Goal: Find contact information

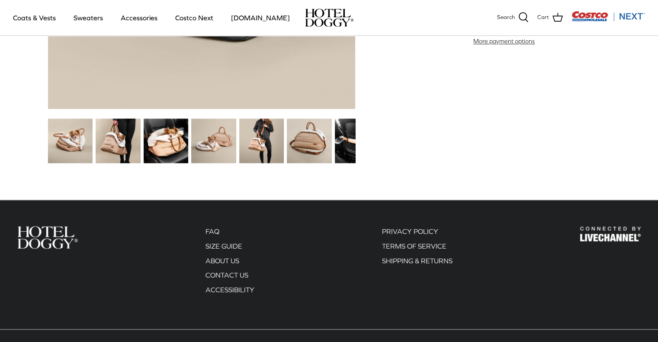
scroll to position [1118, 0]
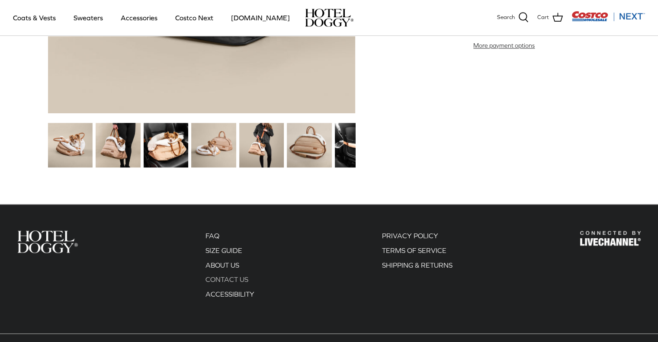
click at [223, 279] on link "CONTACT US" at bounding box center [226, 279] width 43 height 8
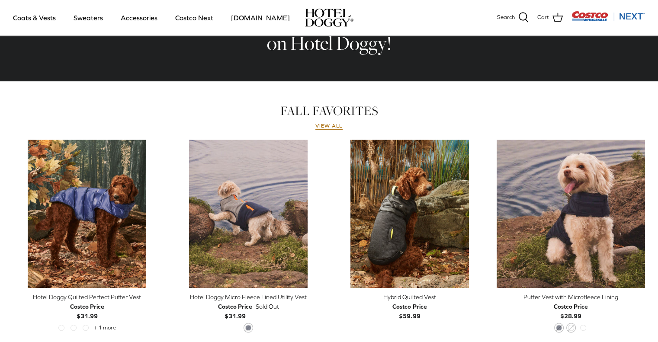
scroll to position [336, 0]
